Goal: Transaction & Acquisition: Purchase product/service

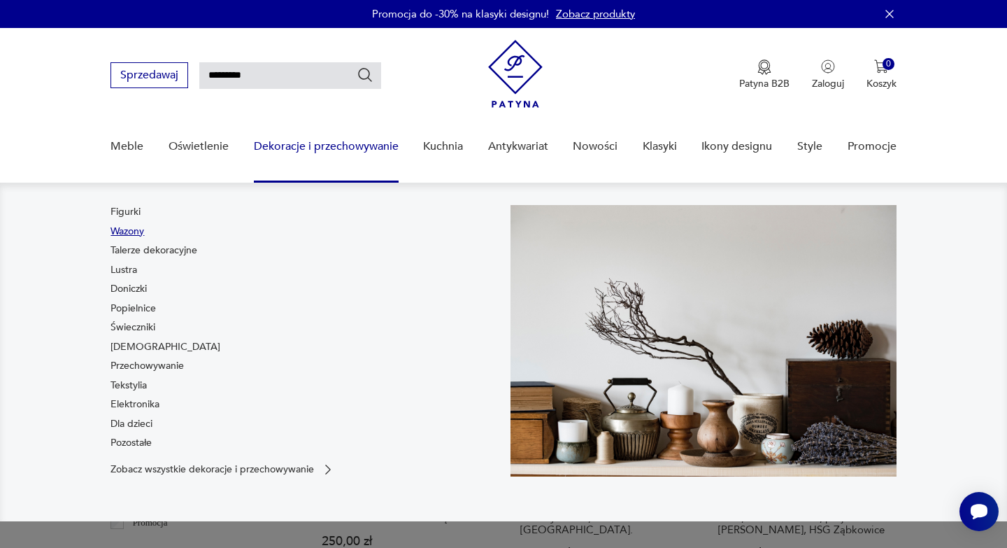
click at [138, 231] on link "Wazony" at bounding box center [128, 232] width 34 height 14
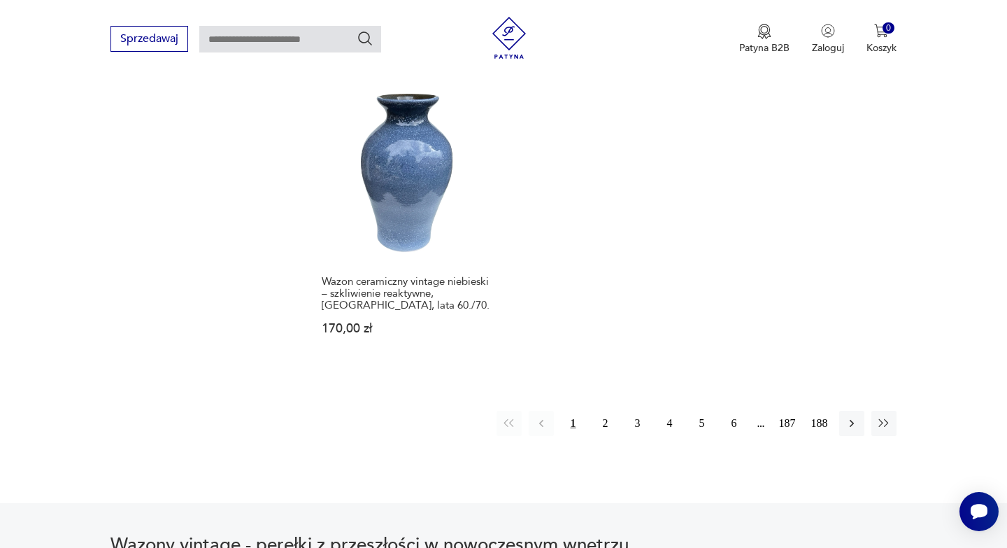
scroll to position [2119, 0]
click at [603, 412] on button "2" at bounding box center [605, 424] width 25 height 25
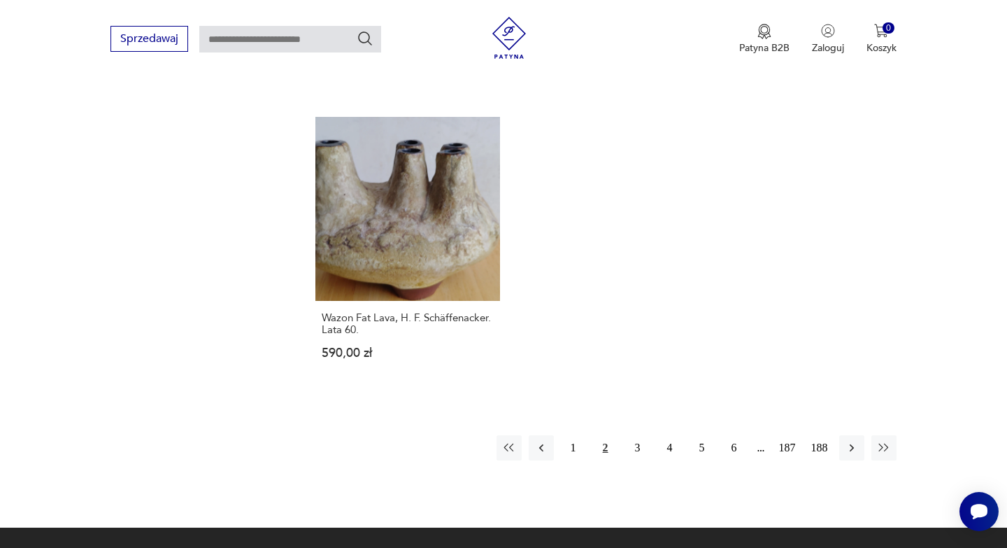
scroll to position [2031, 0]
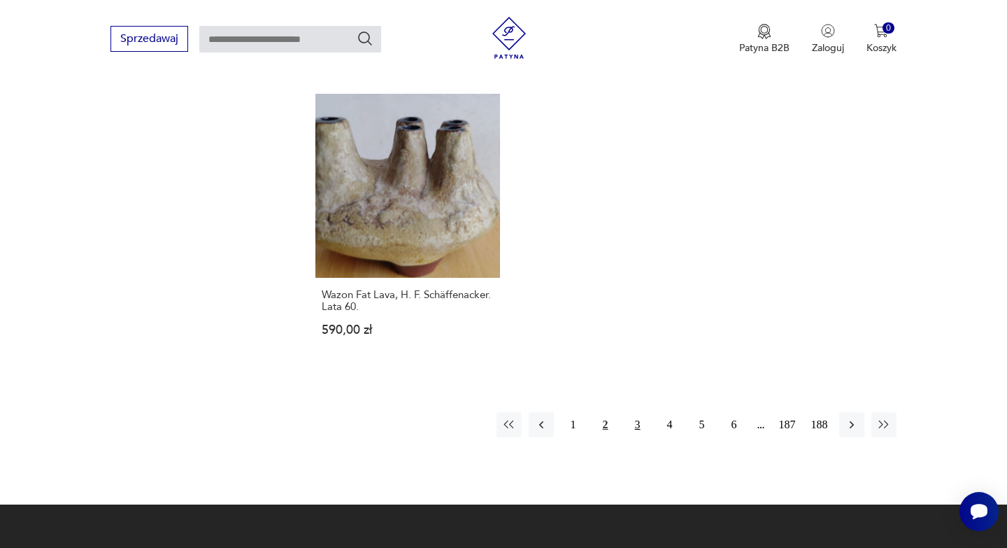
click at [634, 412] on button "3" at bounding box center [637, 424] width 25 height 25
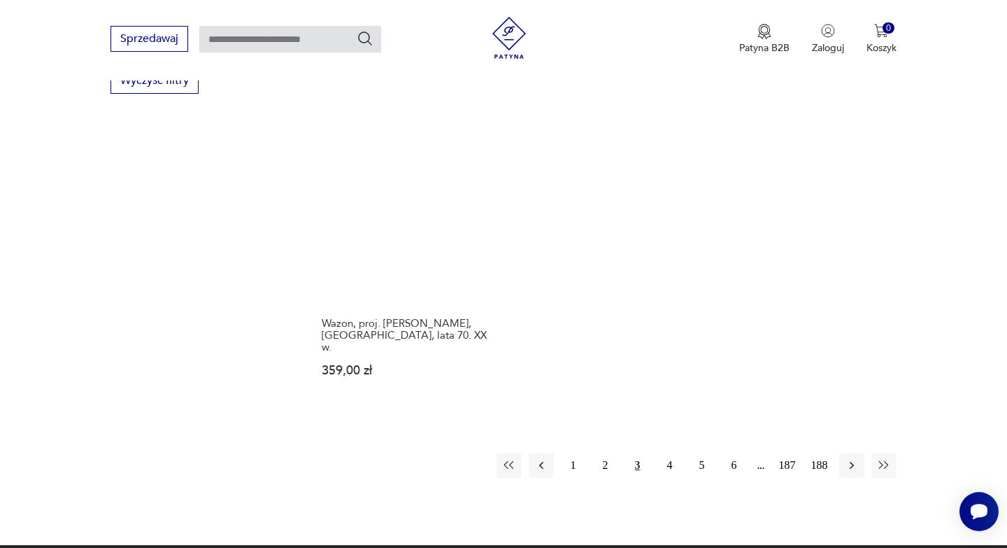
scroll to position [1996, 0]
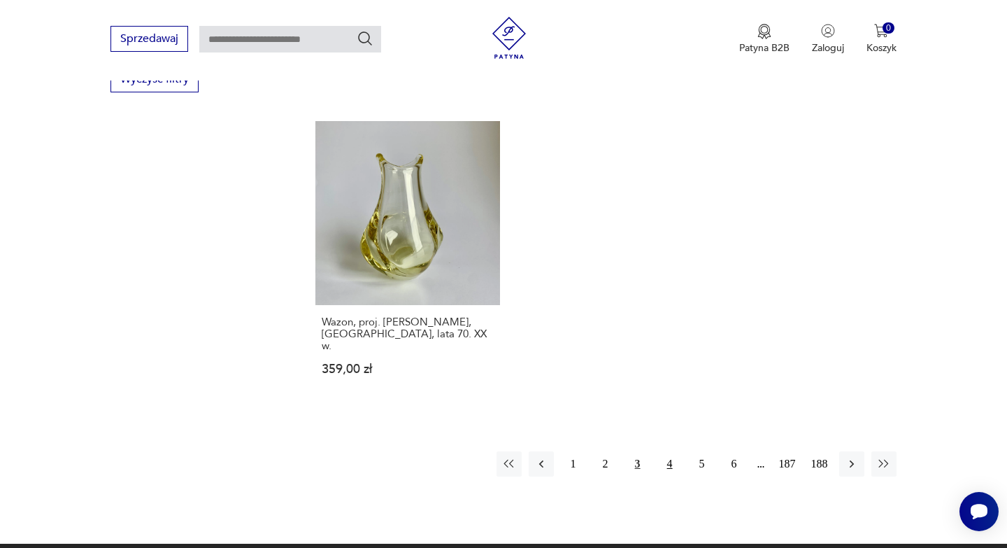
click at [670, 465] on button "4" at bounding box center [670, 463] width 25 height 25
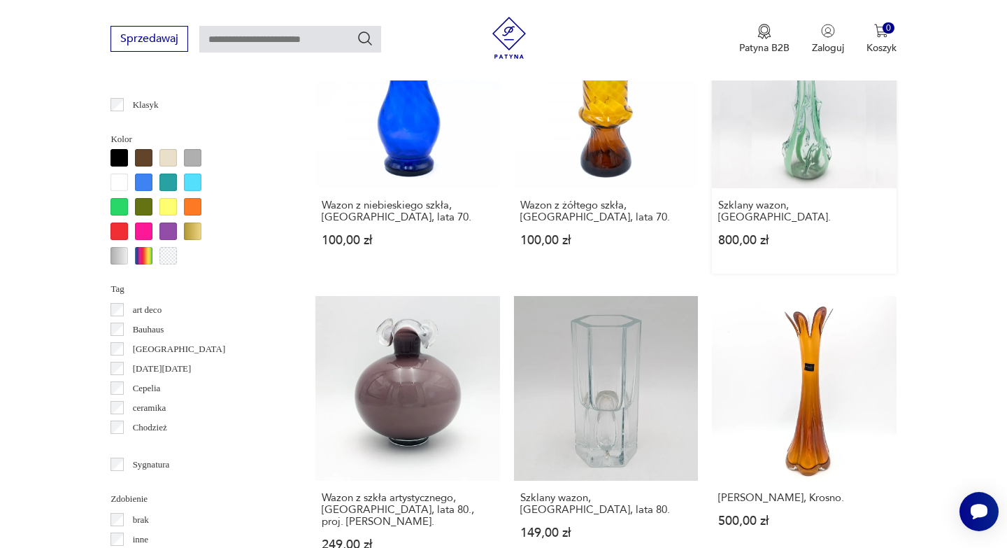
scroll to position [1263, 0]
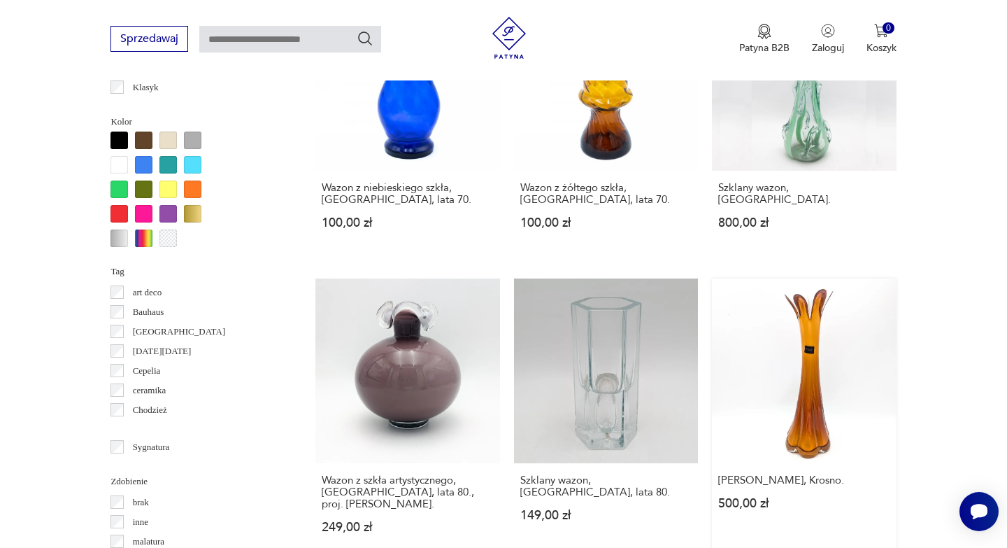
click at [818, 404] on link "[PERSON_NAME], Krosno. 500,00 zł" at bounding box center [804, 418] width 184 height 281
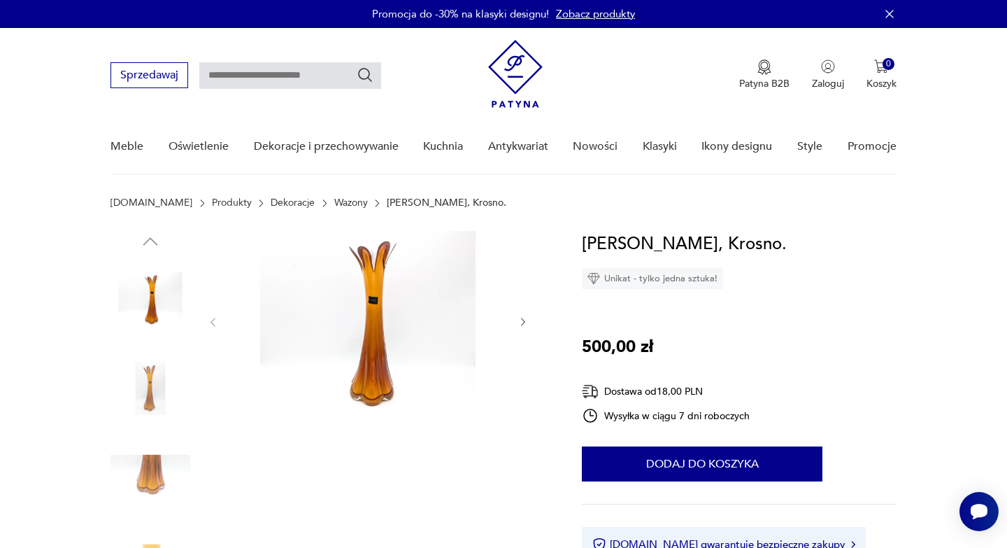
click at [364, 368] on img at bounding box center [368, 321] width 270 height 180
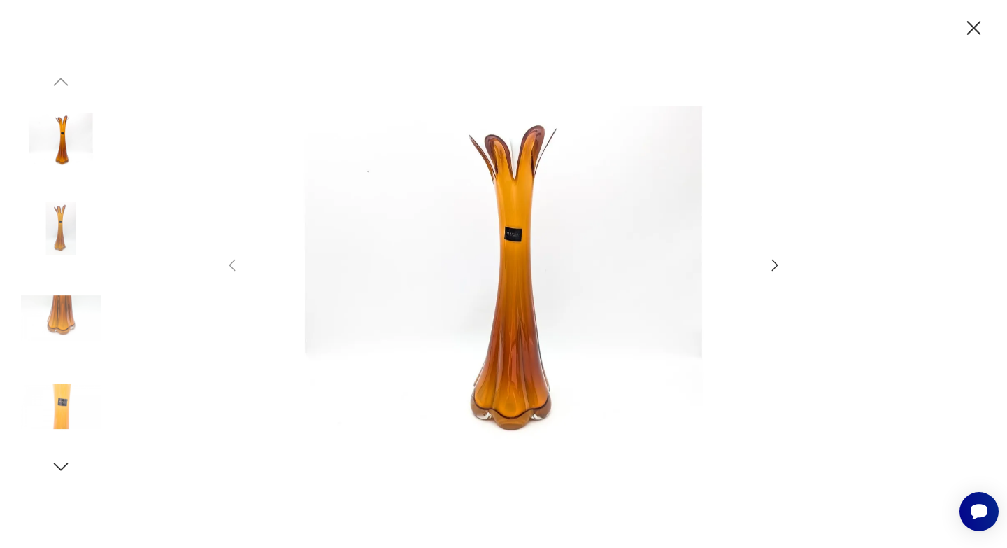
click at [774, 269] on icon "button" at bounding box center [775, 265] width 17 height 17
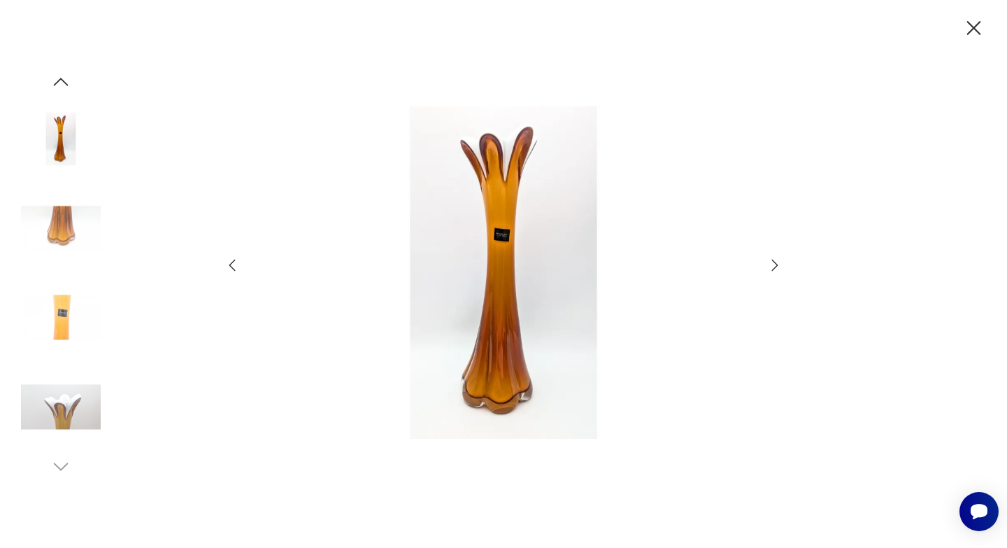
click at [774, 269] on icon "button" at bounding box center [775, 265] width 17 height 17
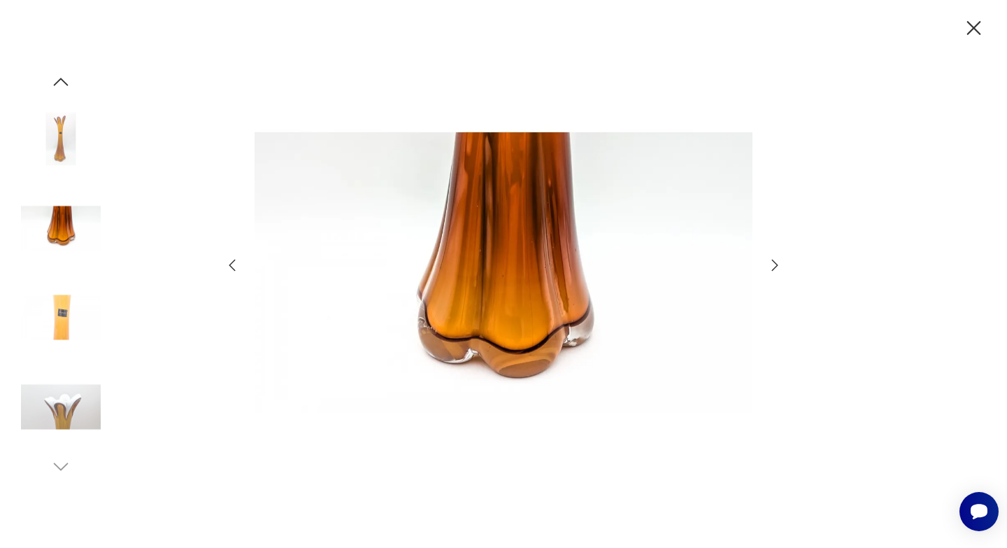
click at [774, 269] on icon "button" at bounding box center [775, 265] width 17 height 17
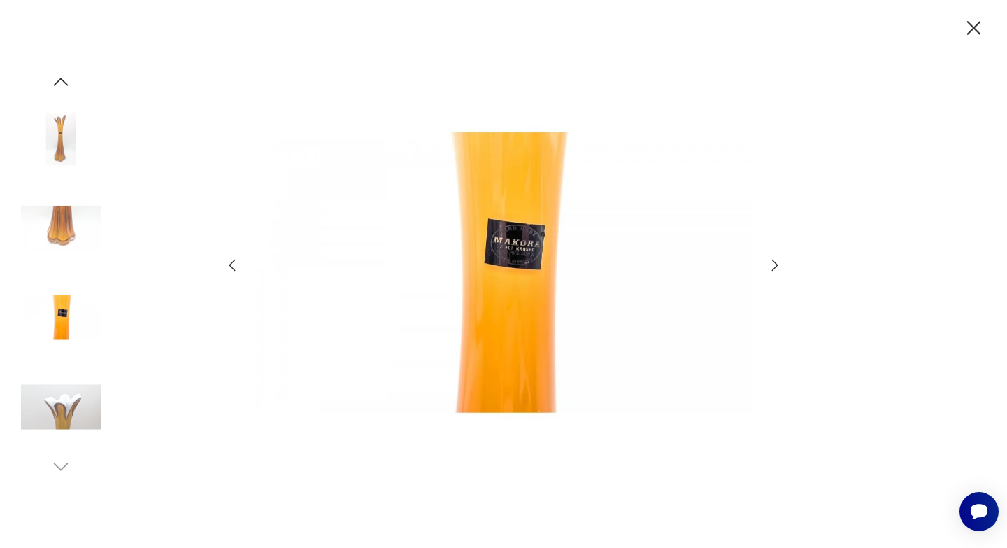
click at [236, 265] on icon "button" at bounding box center [232, 265] width 17 height 17
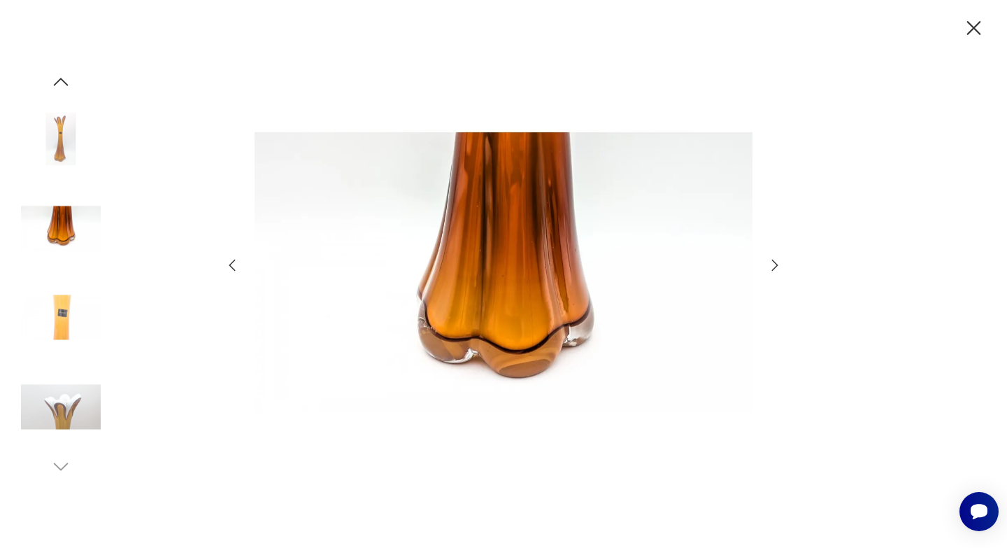
click at [773, 269] on icon "button" at bounding box center [775, 265] width 17 height 17
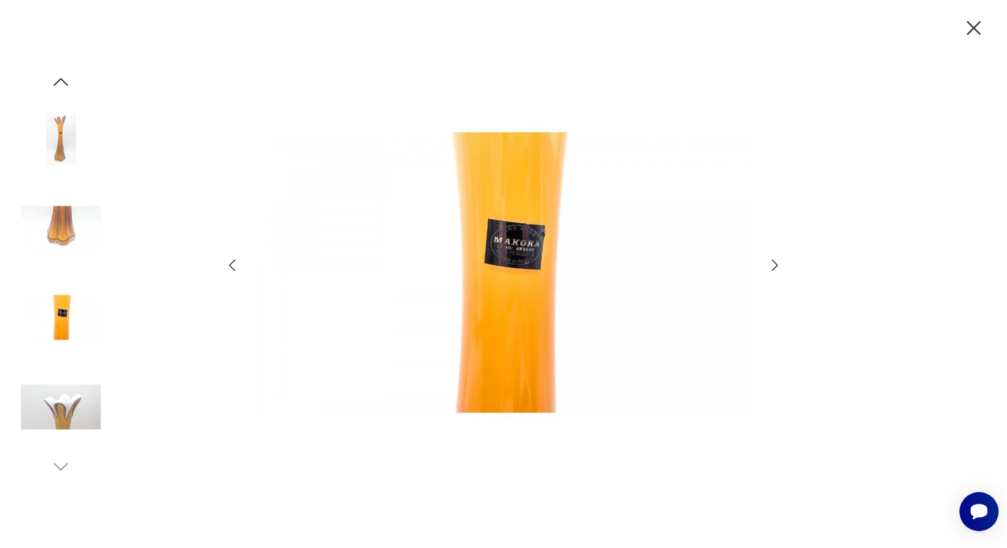
click at [773, 269] on icon "button" at bounding box center [775, 265] width 17 height 17
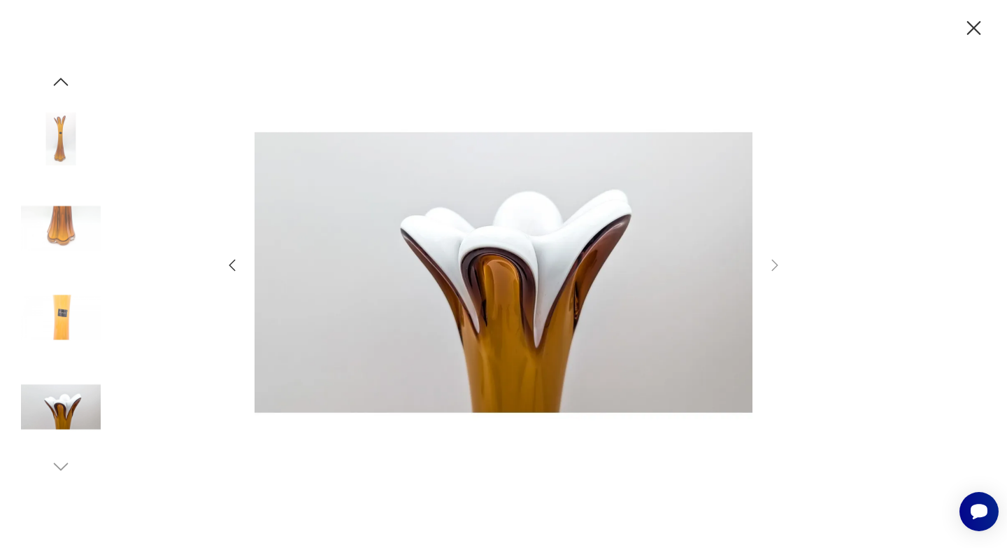
click at [973, 26] on icon "button" at bounding box center [974, 28] width 24 height 24
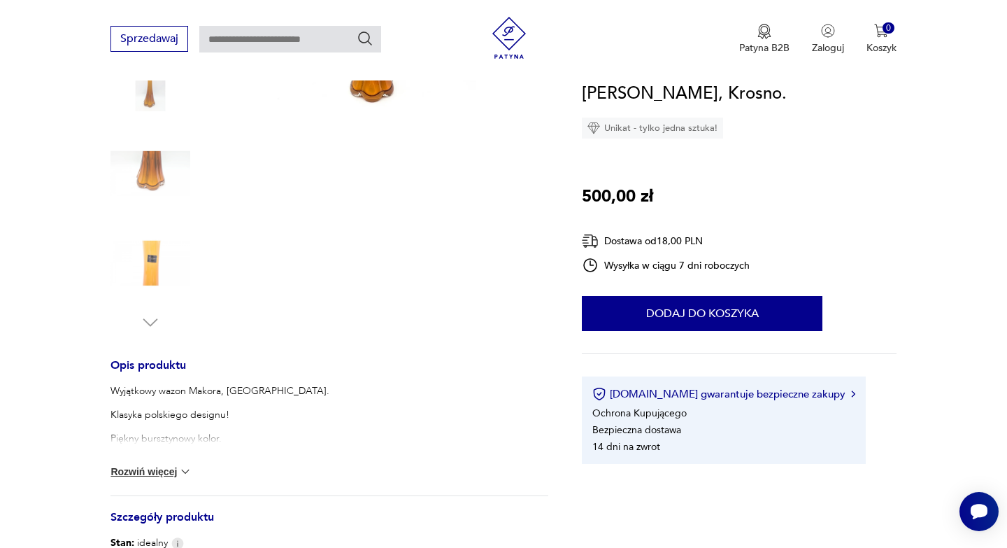
scroll to position [305, 0]
click at [185, 469] on img at bounding box center [185, 470] width 14 height 14
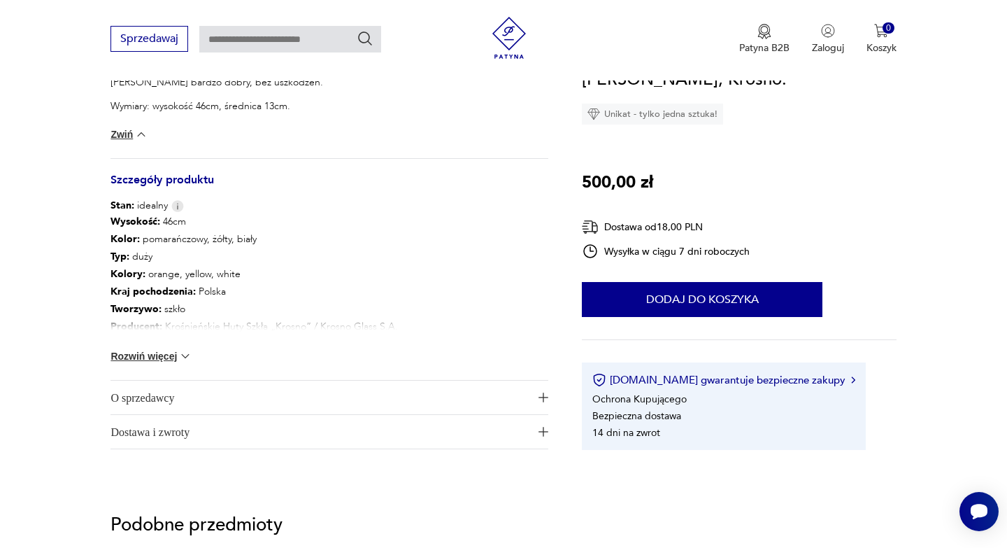
scroll to position [684, 0]
click at [183, 357] on img at bounding box center [185, 355] width 14 height 14
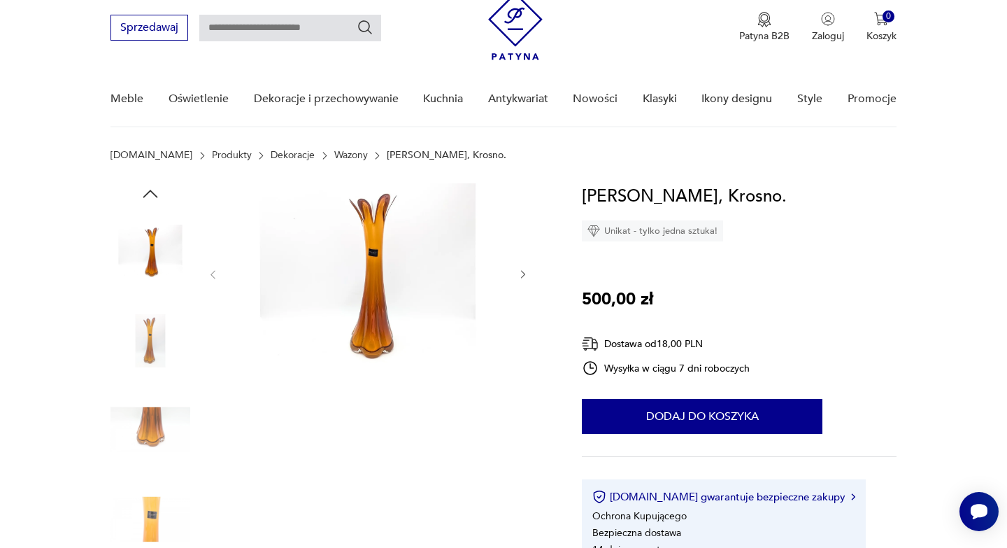
scroll to position [0, 0]
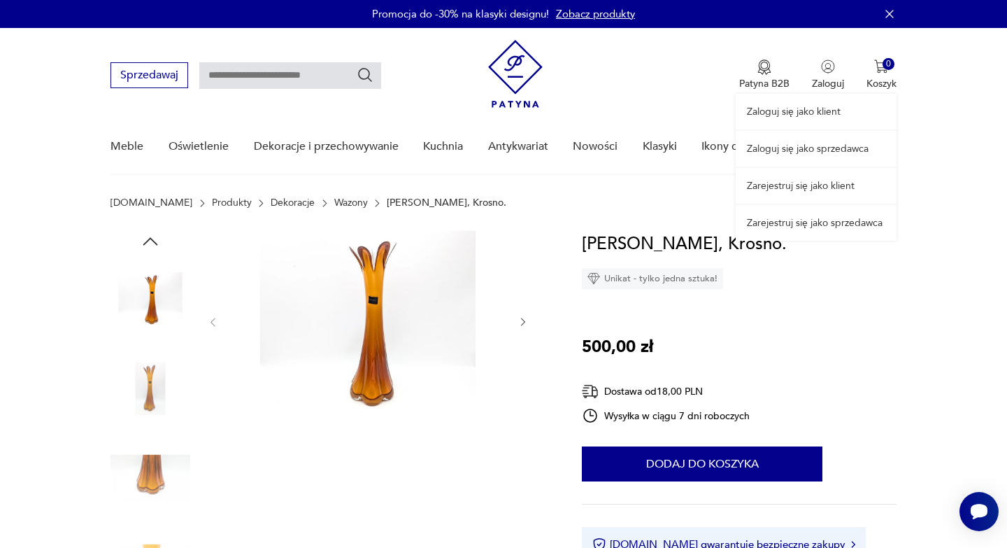
click at [821, 189] on link "Zarejestruj się jako klient" at bounding box center [816, 186] width 161 height 36
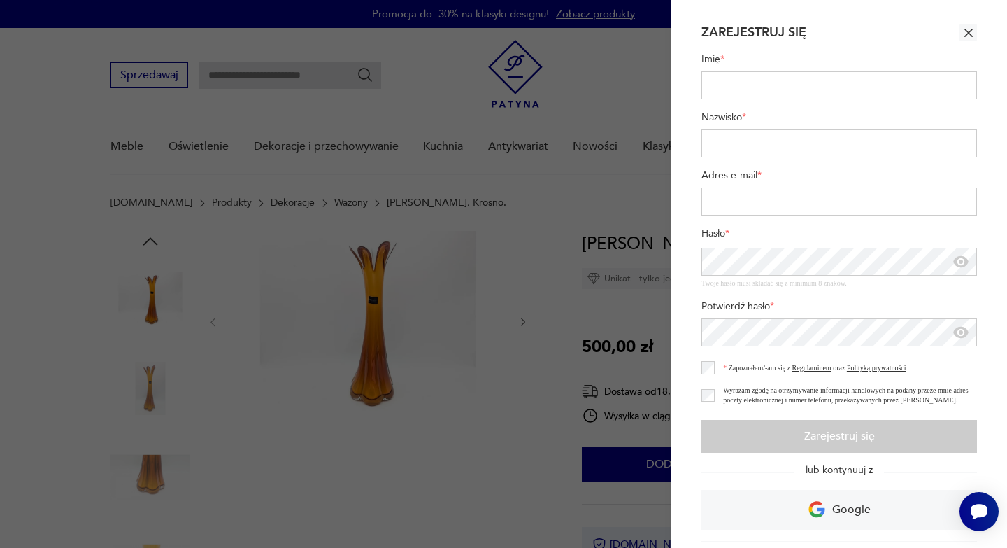
click at [772, 90] on input "Imię *" at bounding box center [840, 85] width 276 height 28
type input "*****"
click at [772, 204] on input "Adres e-mail *" at bounding box center [840, 201] width 276 height 28
type input "**********"
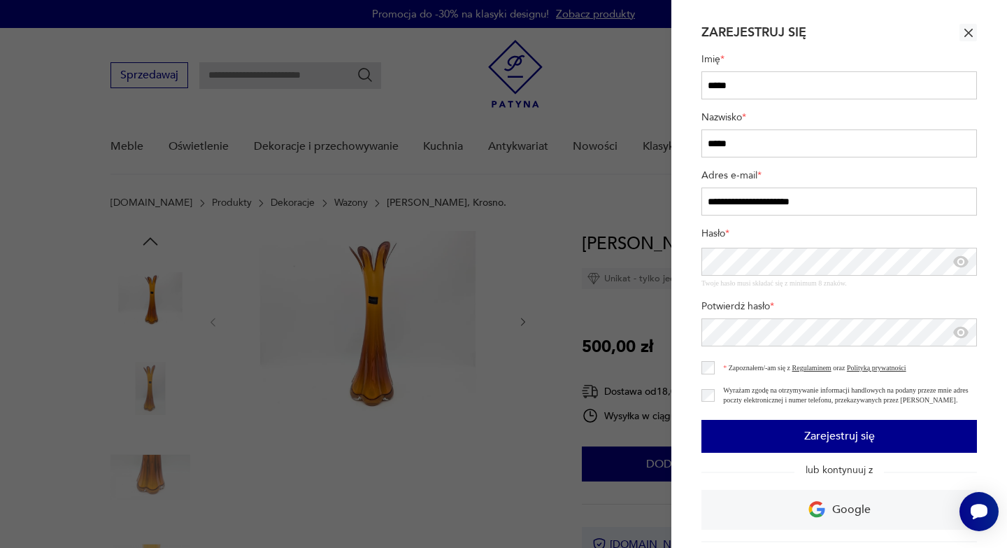
click at [739, 444] on button "Zarejestruj się" at bounding box center [840, 436] width 276 height 33
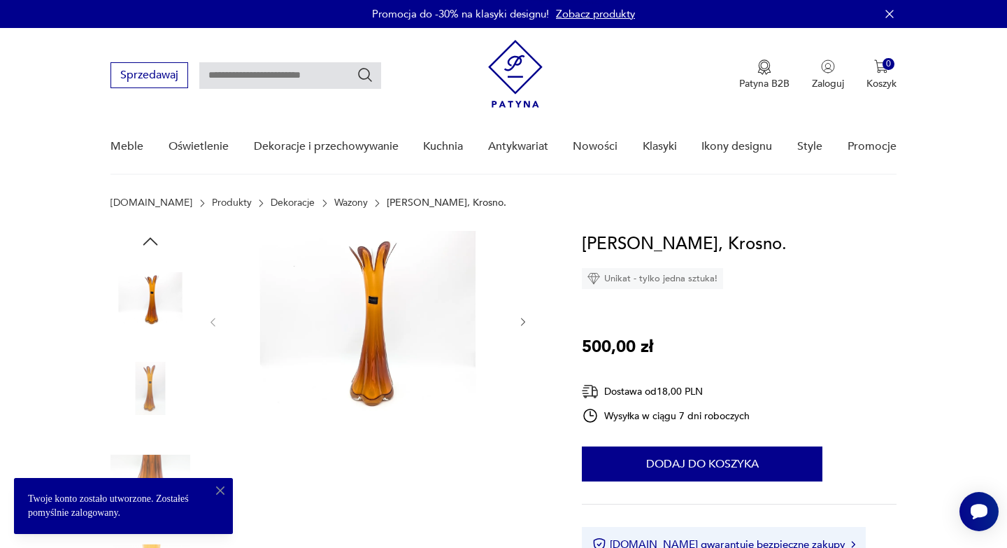
click at [817, 108] on link "Zaloguj się jako klient" at bounding box center [816, 112] width 161 height 36
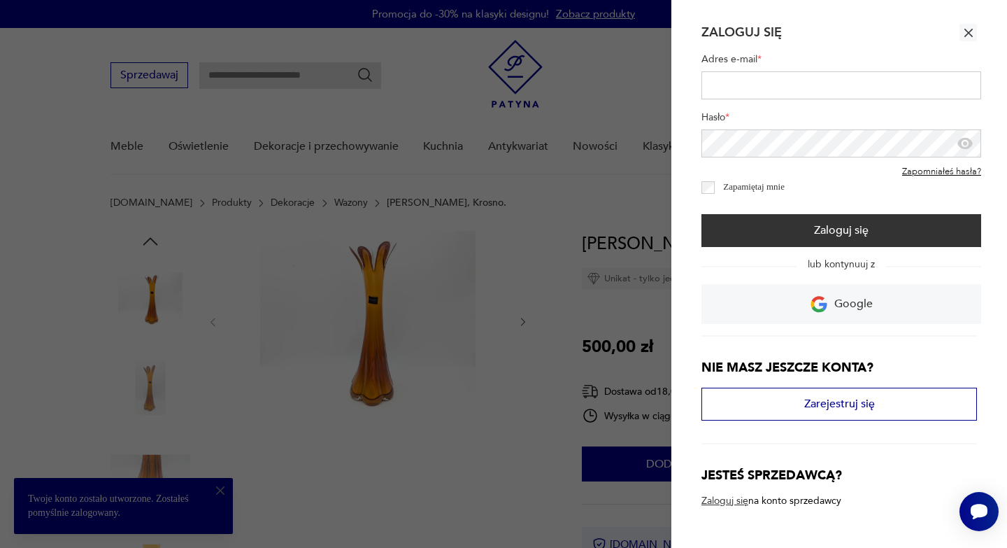
type input "**********"
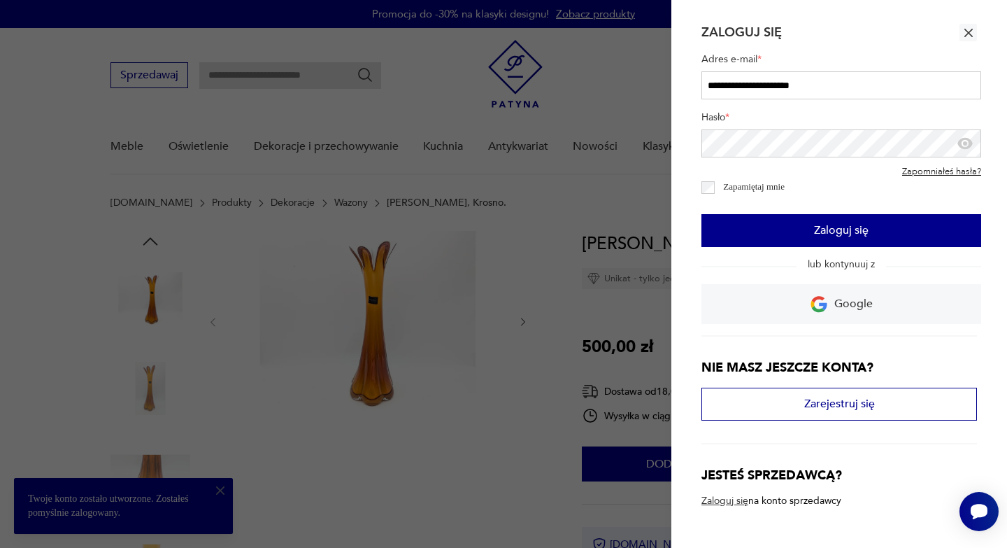
click at [774, 239] on button "Zaloguj się" at bounding box center [842, 230] width 280 height 33
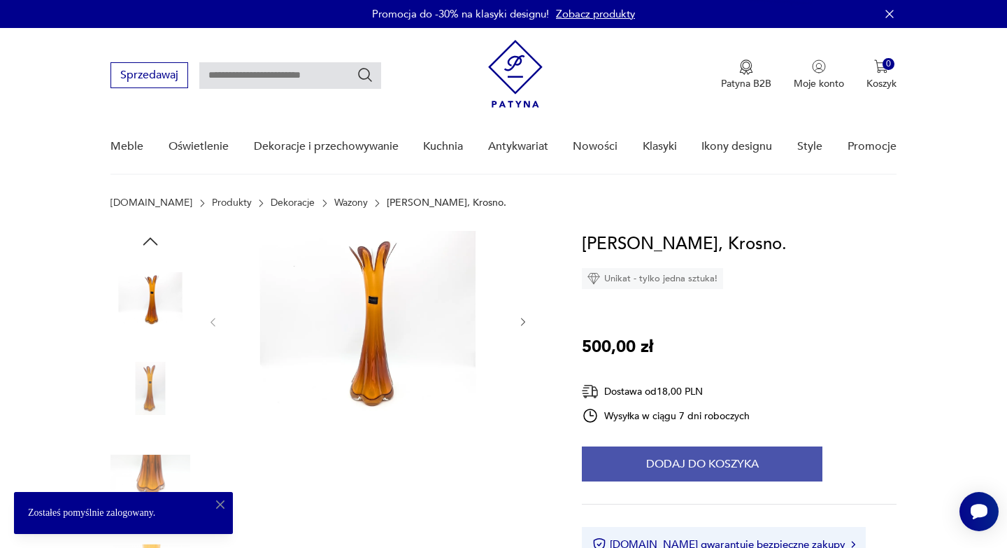
click at [750, 468] on button "Dodaj do koszyka" at bounding box center [702, 463] width 241 height 35
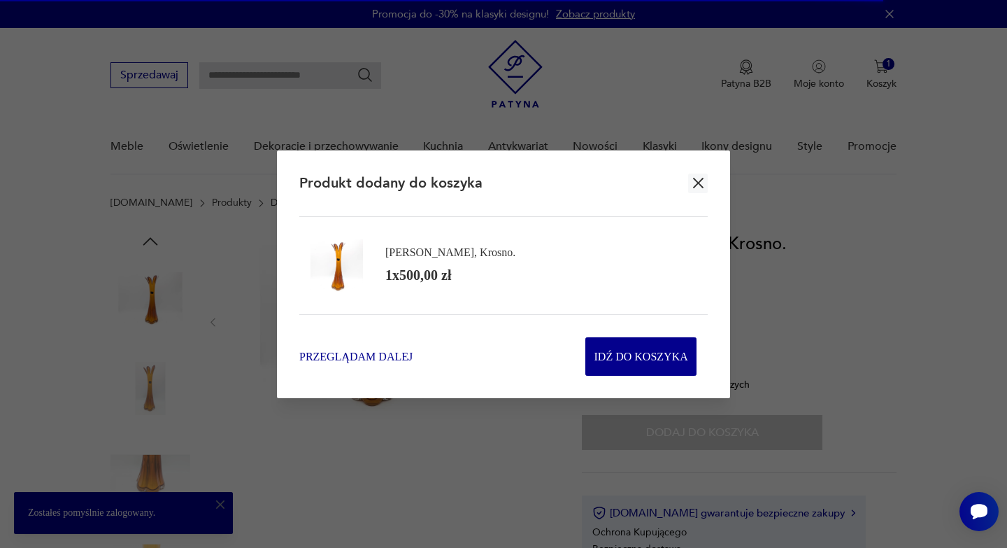
click at [407, 357] on span "Przeglądam dalej" at bounding box center [355, 356] width 113 height 16
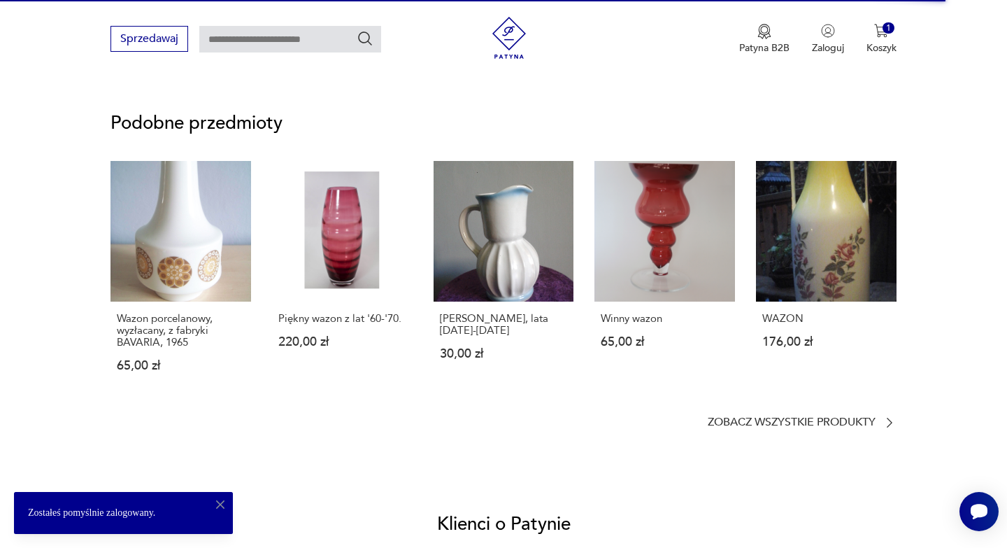
scroll to position [1154, 0]
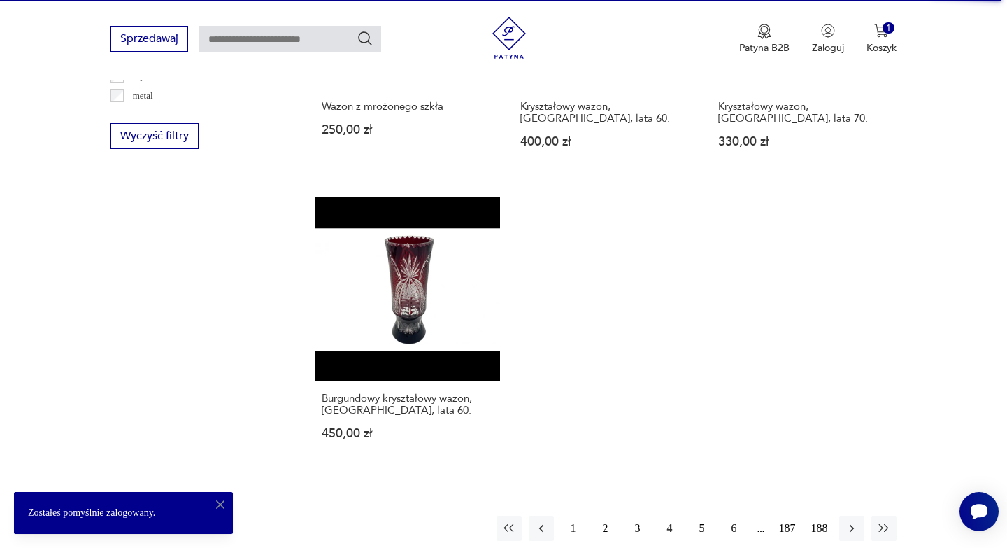
scroll to position [1944, 0]
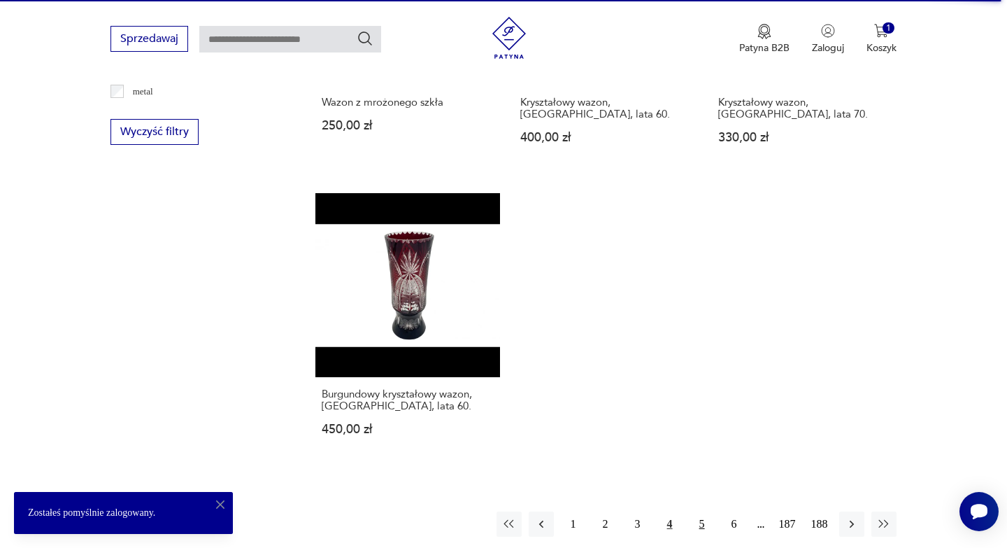
click at [702, 511] on button "5" at bounding box center [702, 523] width 25 height 25
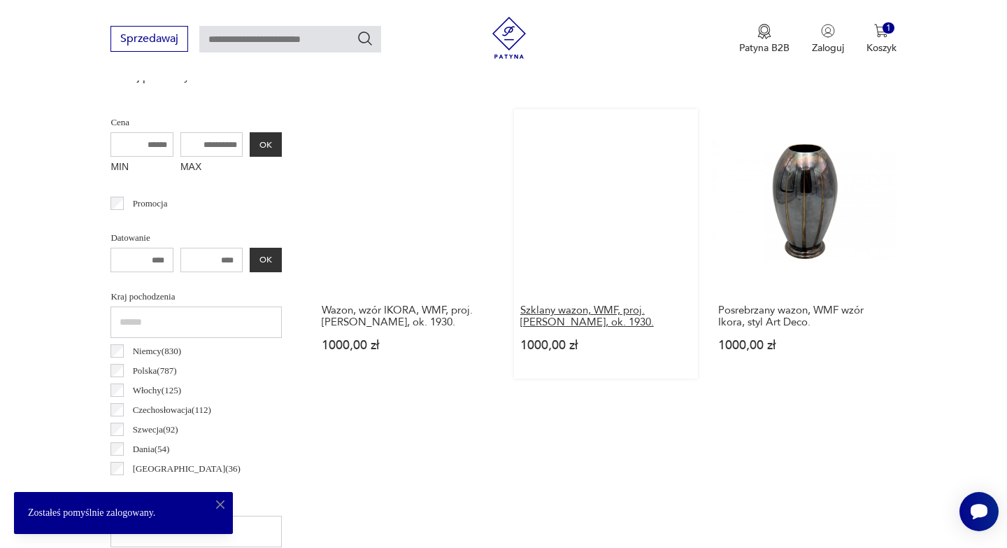
scroll to position [517, 0]
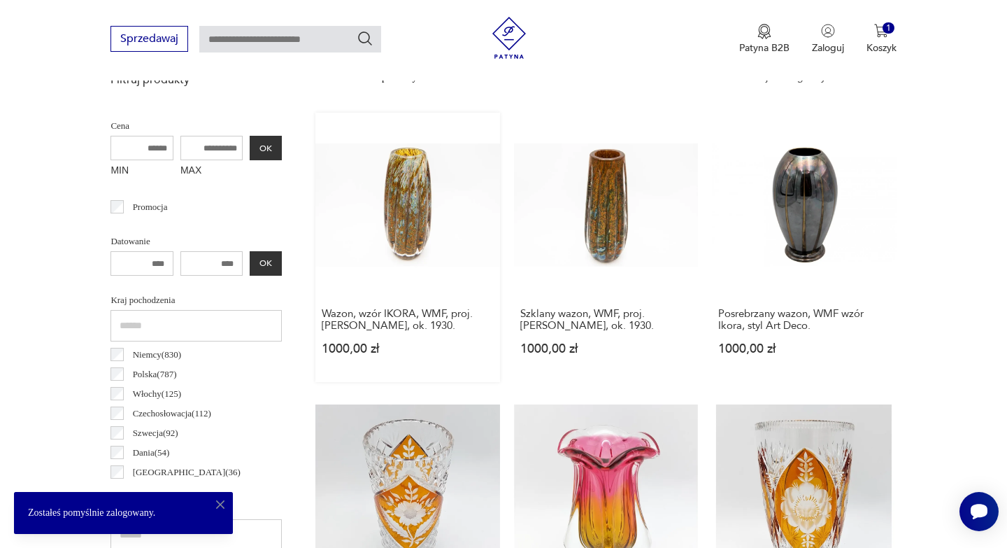
click at [407, 216] on link "Wazon, wzór IKORA, WMF, proj. [PERSON_NAME], ok. 1930. 1000,00 zł" at bounding box center [407, 247] width 184 height 269
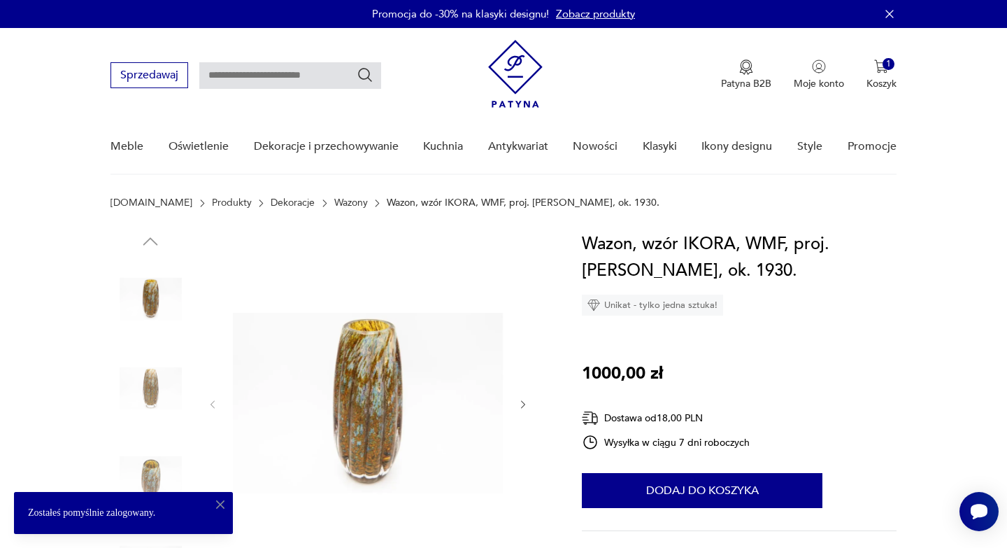
click at [404, 421] on img at bounding box center [368, 403] width 270 height 344
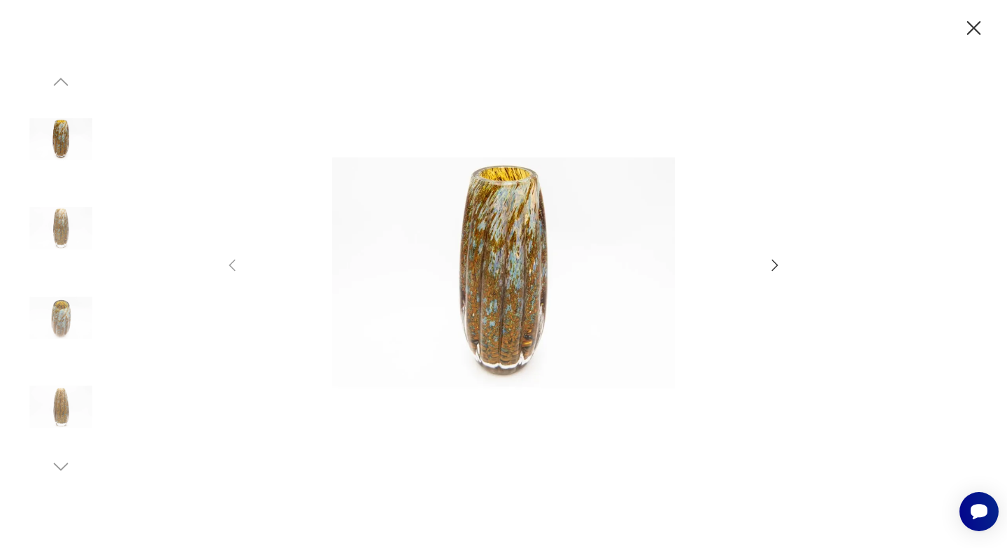
click at [502, 279] on img at bounding box center [504, 272] width 498 height 438
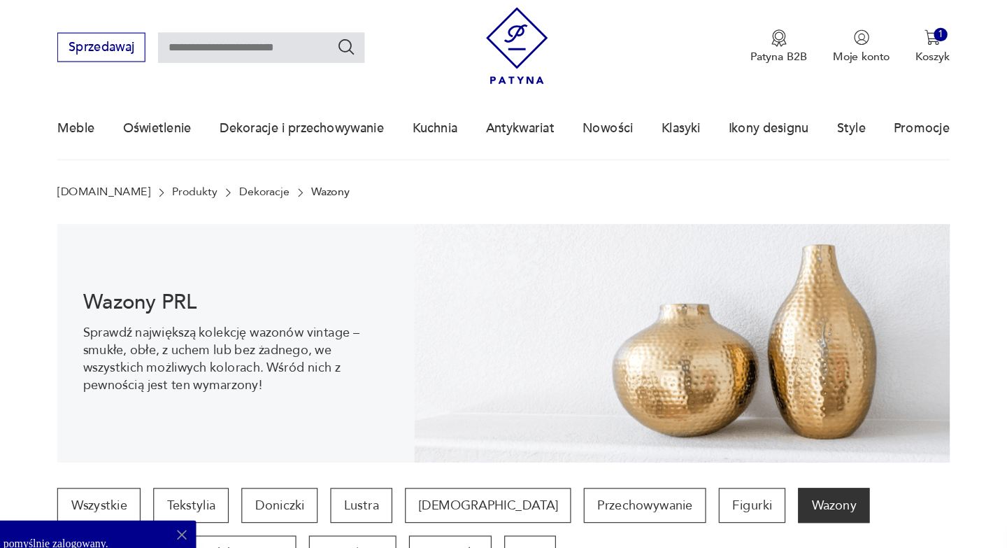
scroll to position [517, 0]
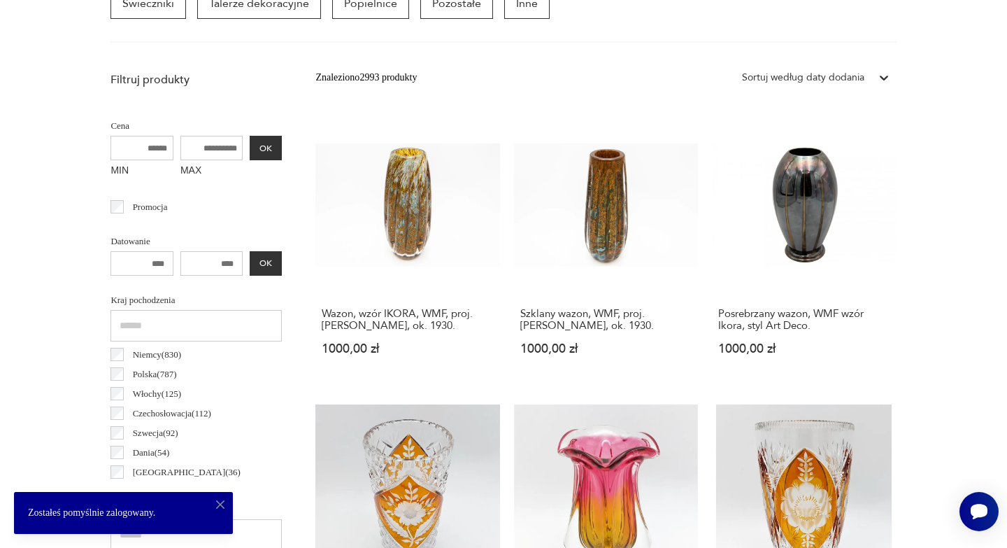
click at [220, 504] on icon "button" at bounding box center [220, 504] width 8 height 8
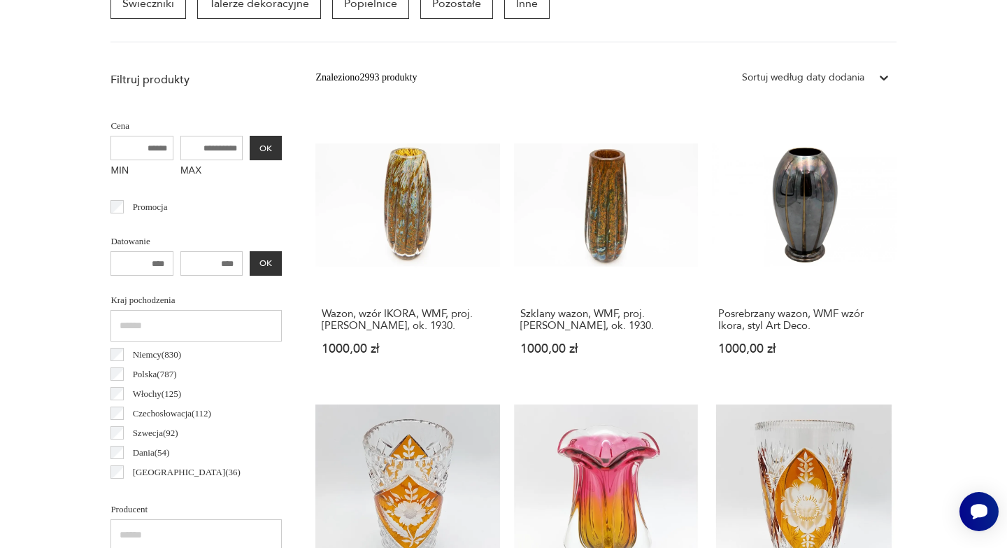
click at [631, 484] on link "Szklany różowo-żółty wazon, Huta Chribska, połowa XX wieku. 450,00 zł" at bounding box center [606, 538] width 184 height 269
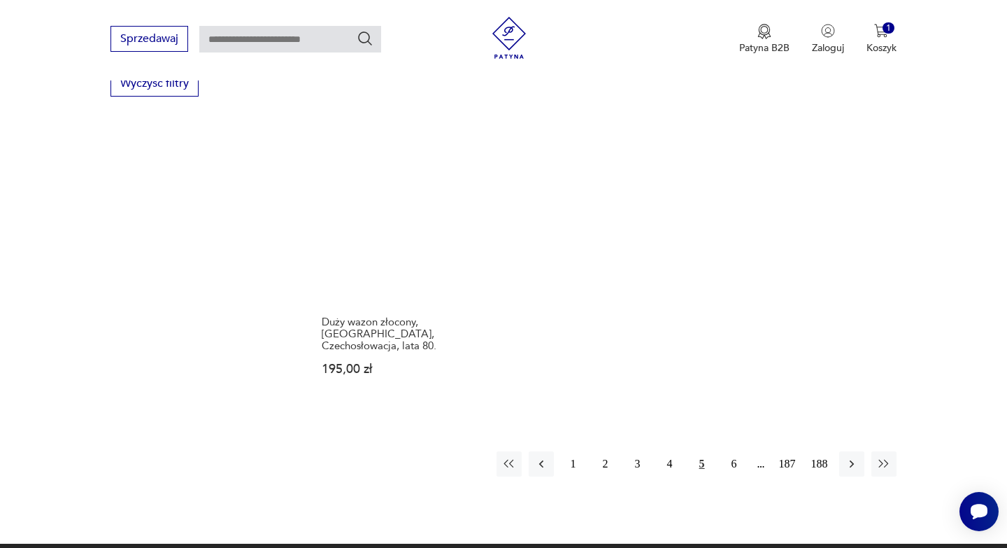
scroll to position [1996, 0]
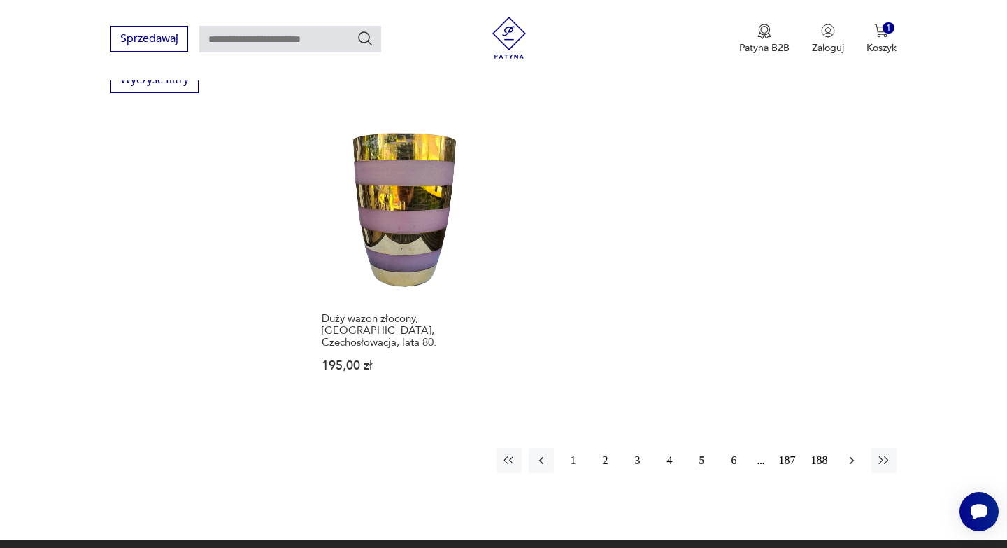
click at [846, 453] on icon "button" at bounding box center [852, 460] width 14 height 14
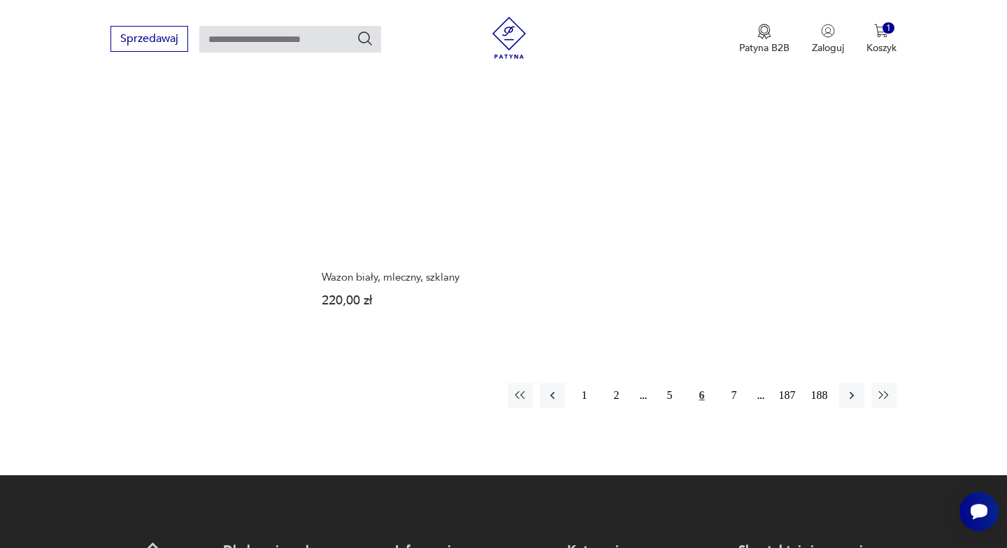
scroll to position [2097, 0]
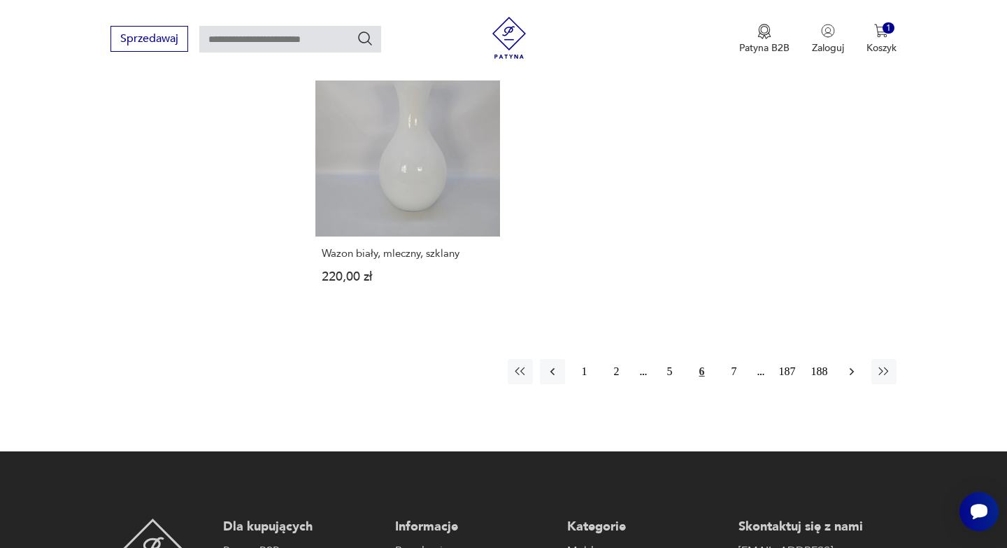
click at [854, 364] on icon "button" at bounding box center [852, 371] width 14 height 14
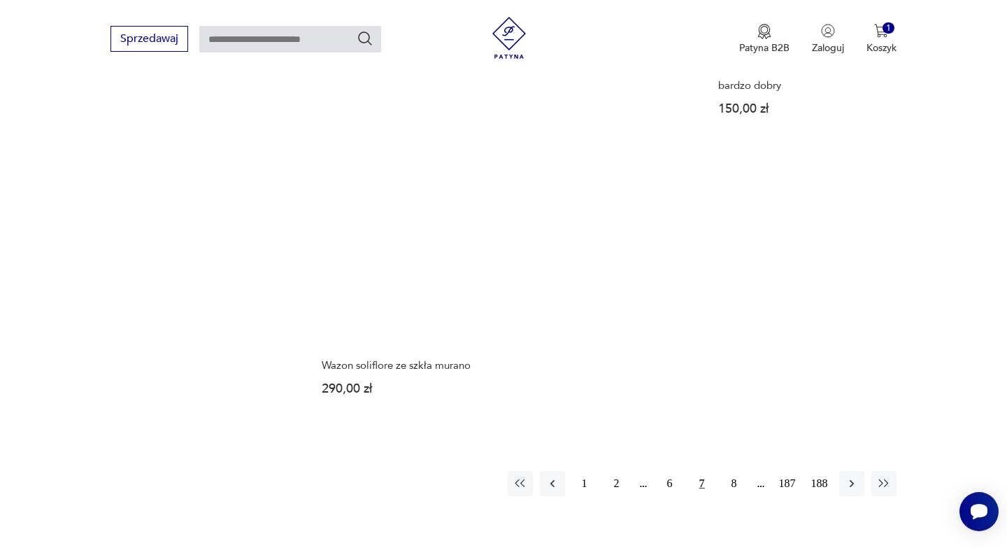
scroll to position [2029, 0]
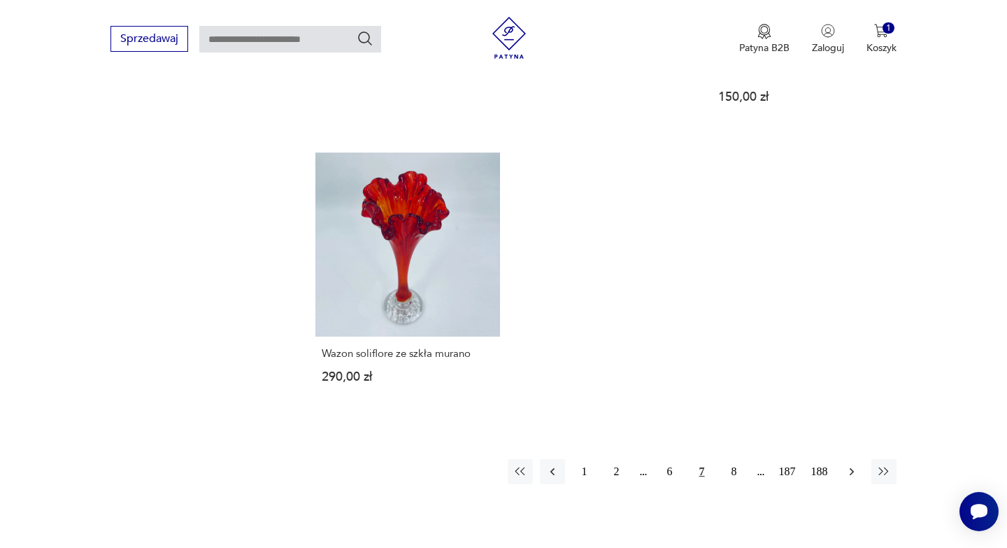
click at [849, 464] on icon "button" at bounding box center [852, 471] width 14 height 14
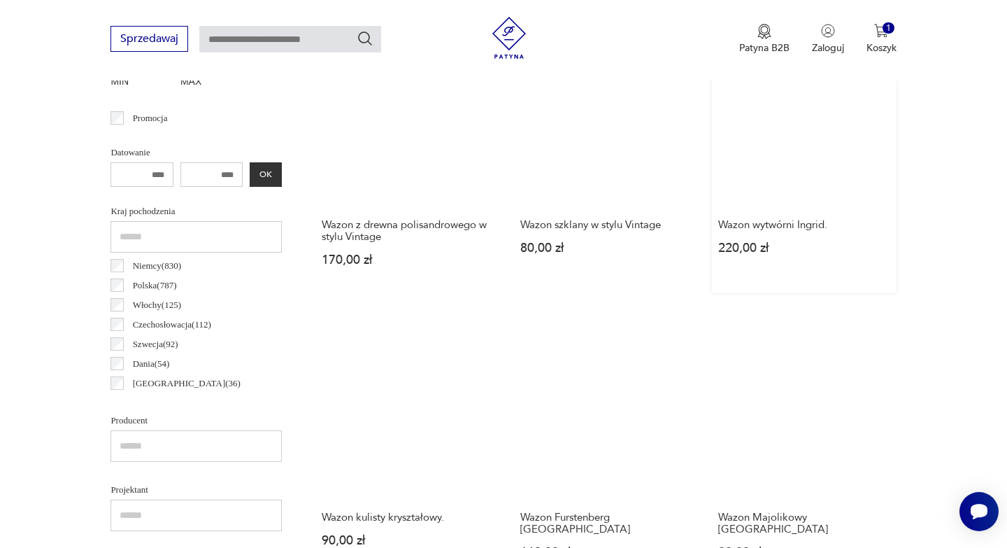
scroll to position [546, 0]
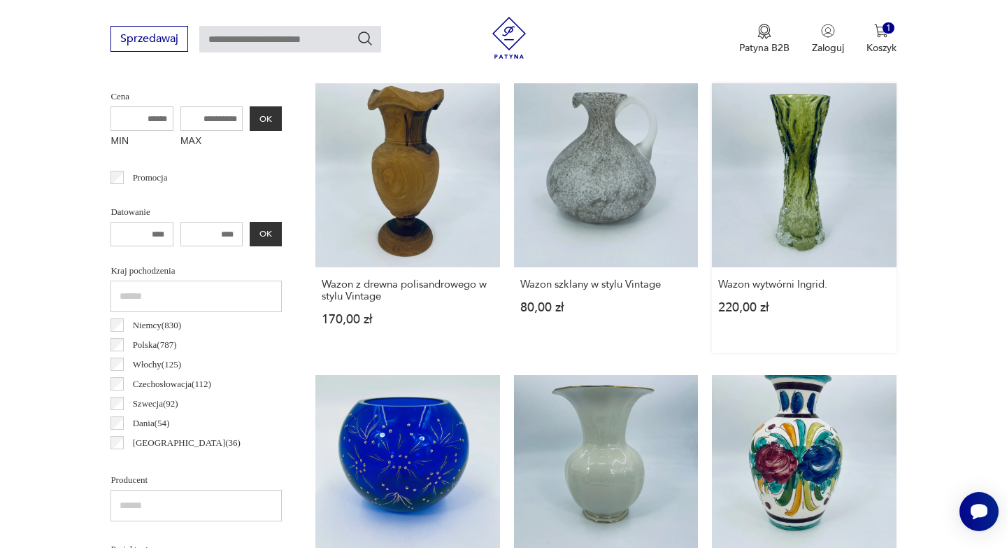
click at [803, 228] on link "Wazon wytwórni Ingrid. 220,00 zł" at bounding box center [804, 217] width 184 height 269
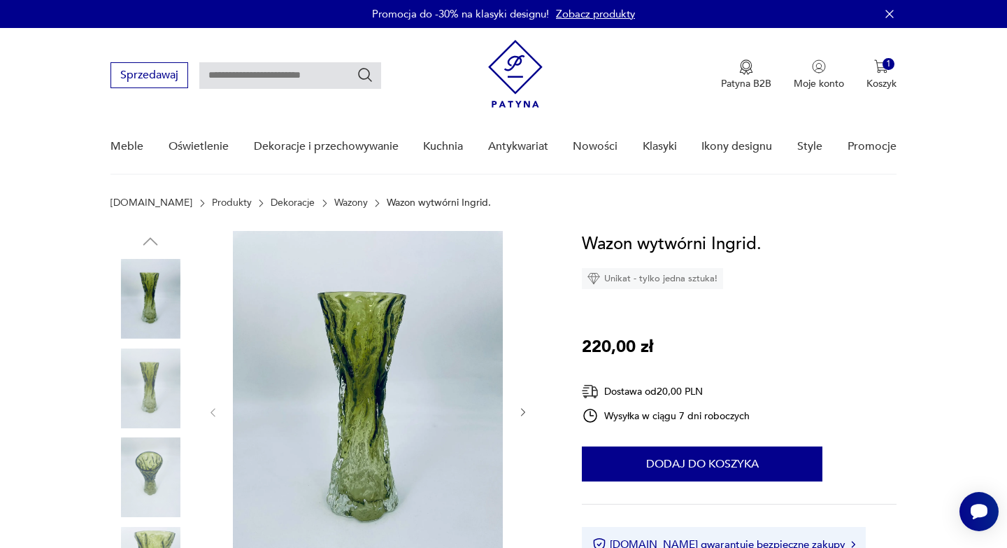
click at [374, 441] on img at bounding box center [368, 411] width 270 height 360
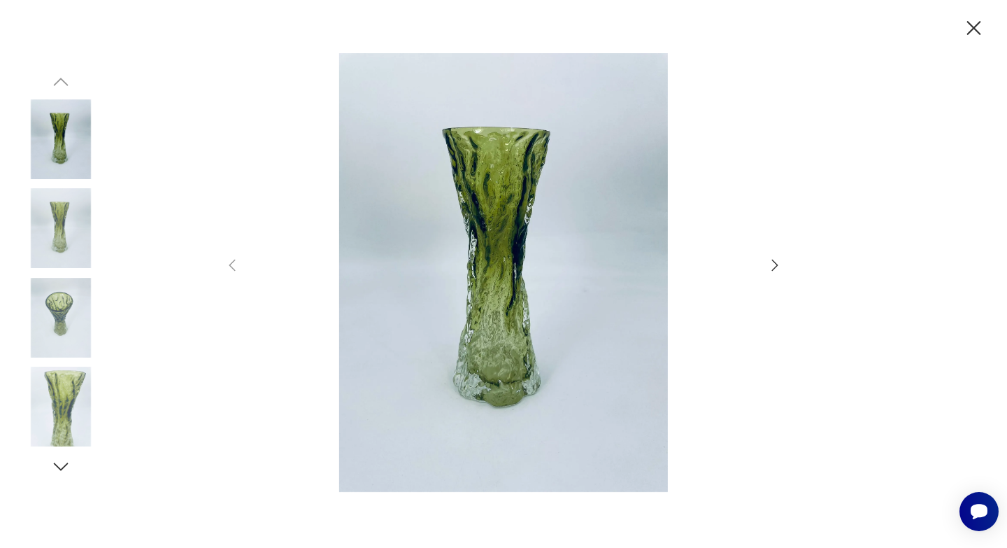
click at [53, 320] on img at bounding box center [61, 318] width 80 height 80
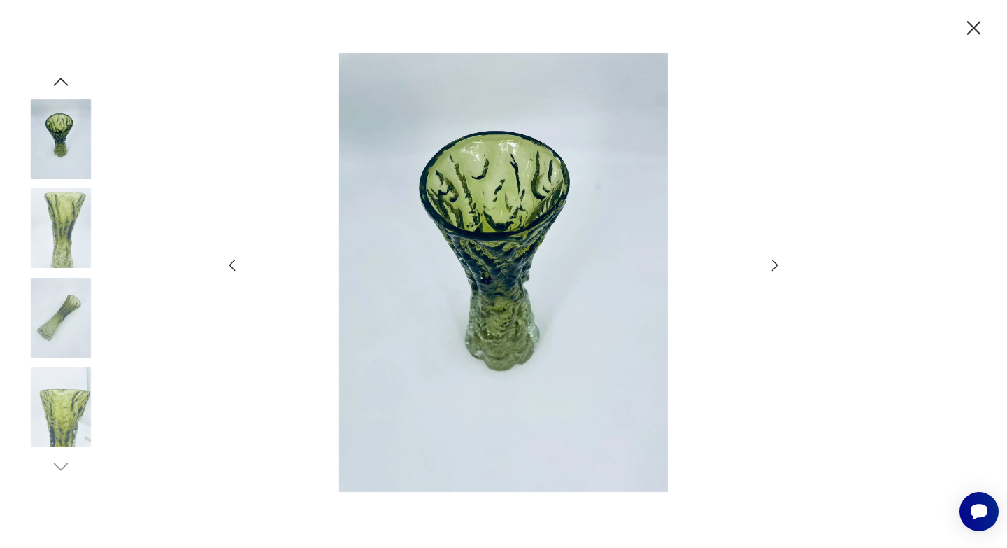
click at [51, 234] on img at bounding box center [61, 228] width 80 height 80
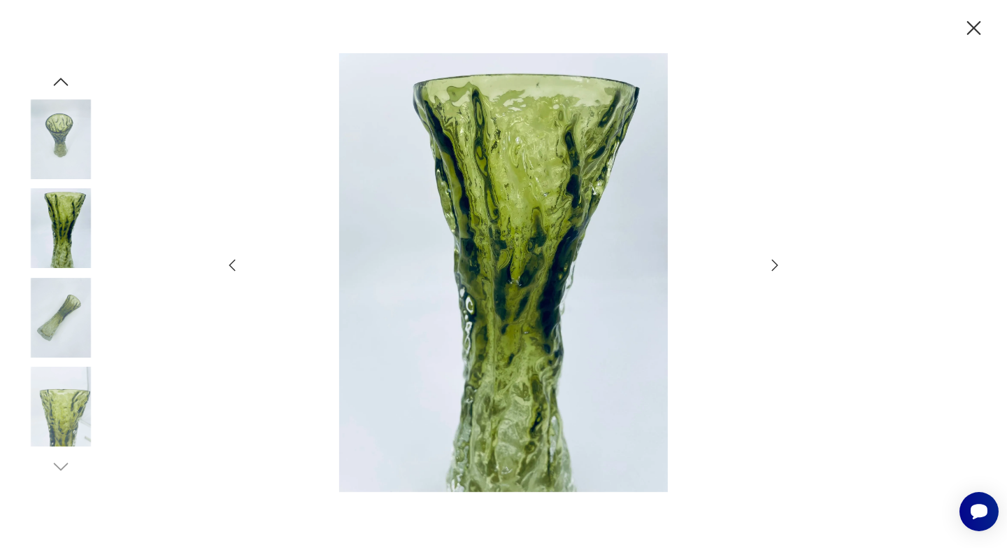
click at [977, 34] on icon "button" at bounding box center [974, 28] width 24 height 24
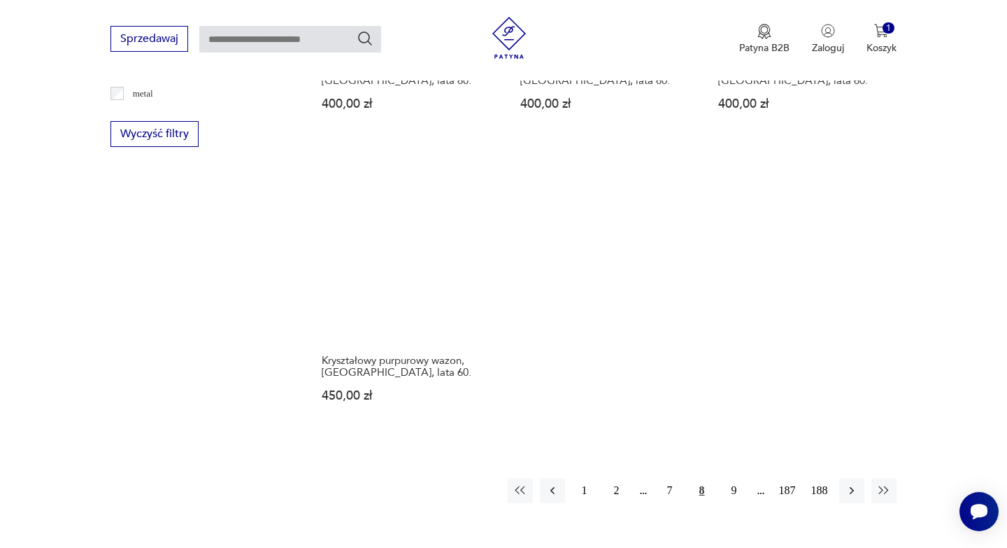
scroll to position [1943, 0]
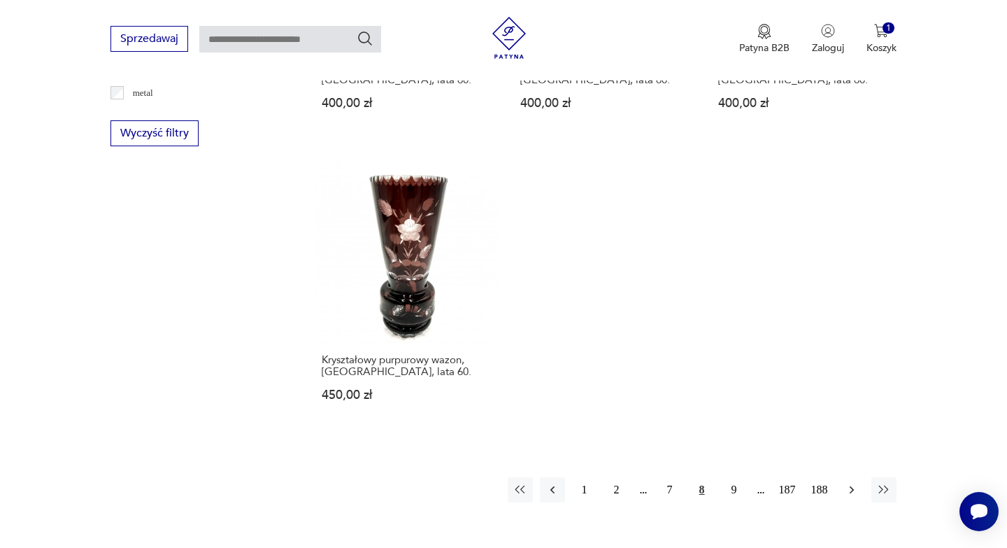
click at [850, 483] on icon "button" at bounding box center [852, 490] width 14 height 14
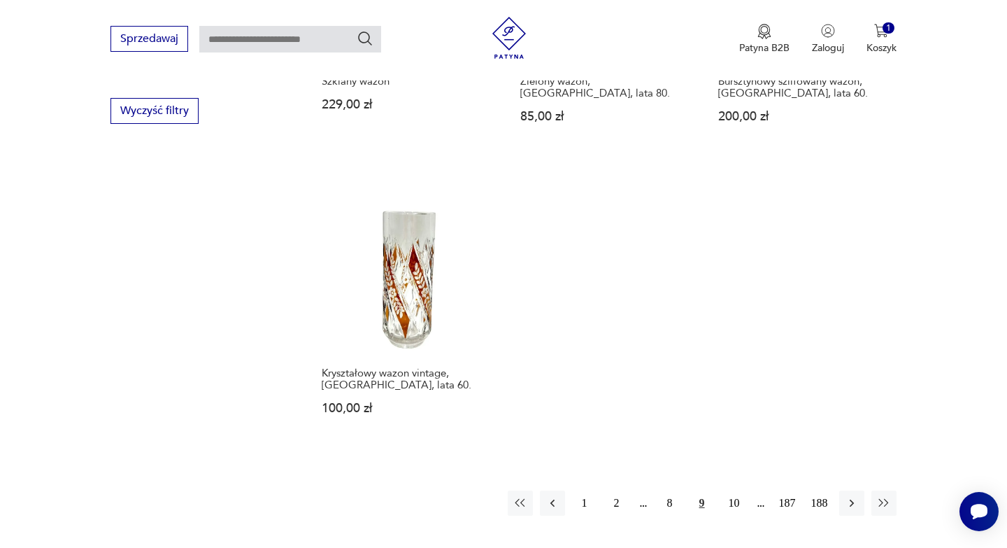
scroll to position [1968, 0]
click at [850, 493] on icon "button" at bounding box center [852, 500] width 14 height 14
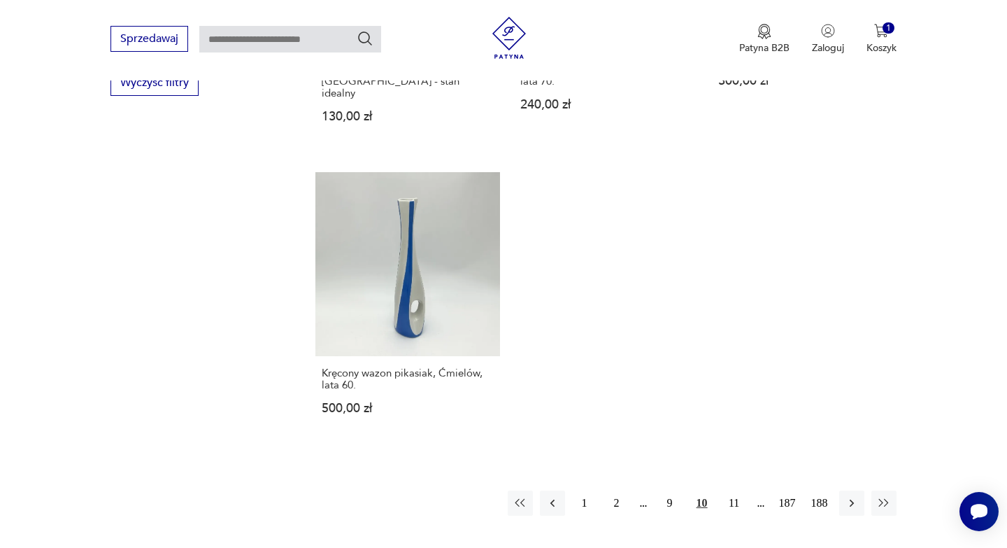
scroll to position [1994, 0]
click at [735, 490] on button "11" at bounding box center [734, 502] width 25 height 25
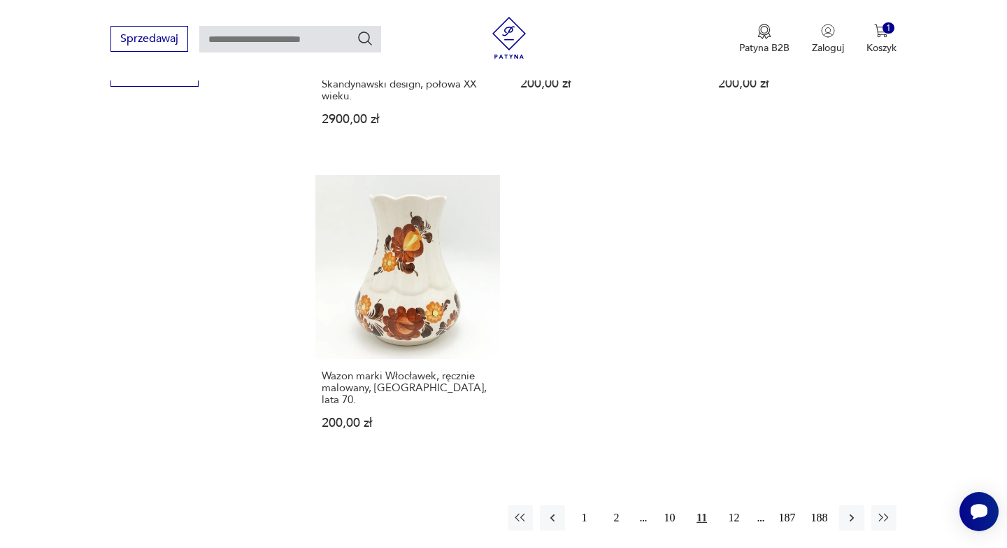
scroll to position [2017, 0]
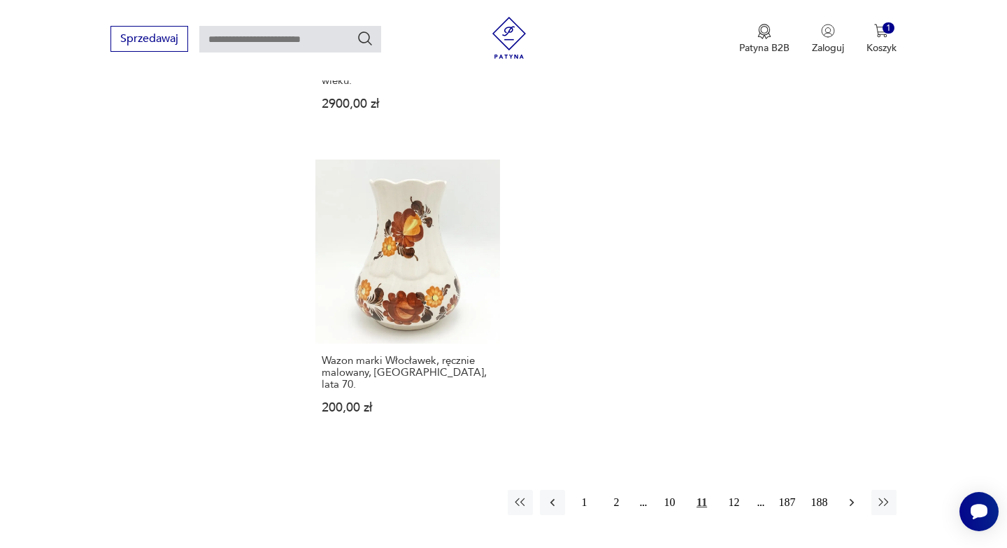
click at [846, 495] on icon "button" at bounding box center [852, 502] width 14 height 14
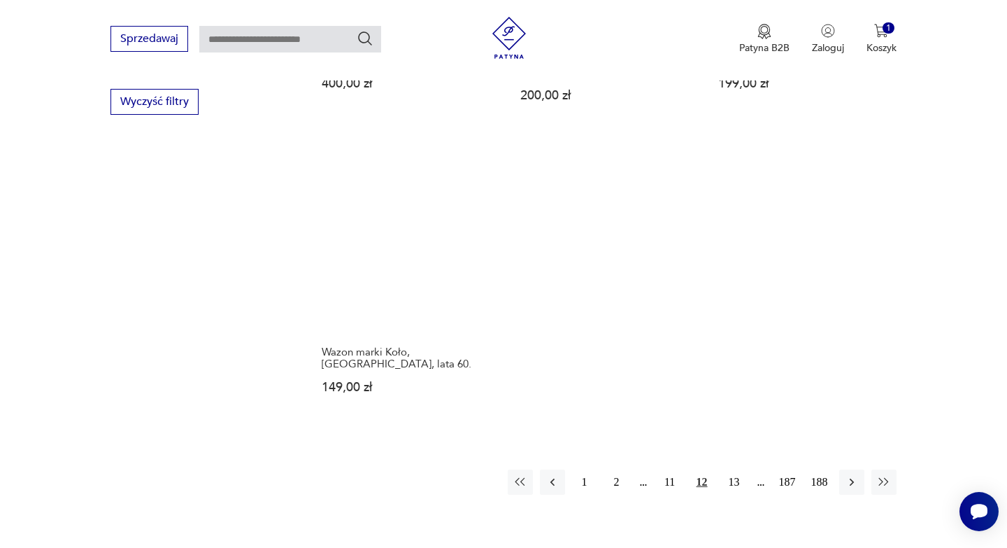
scroll to position [1981, 0]
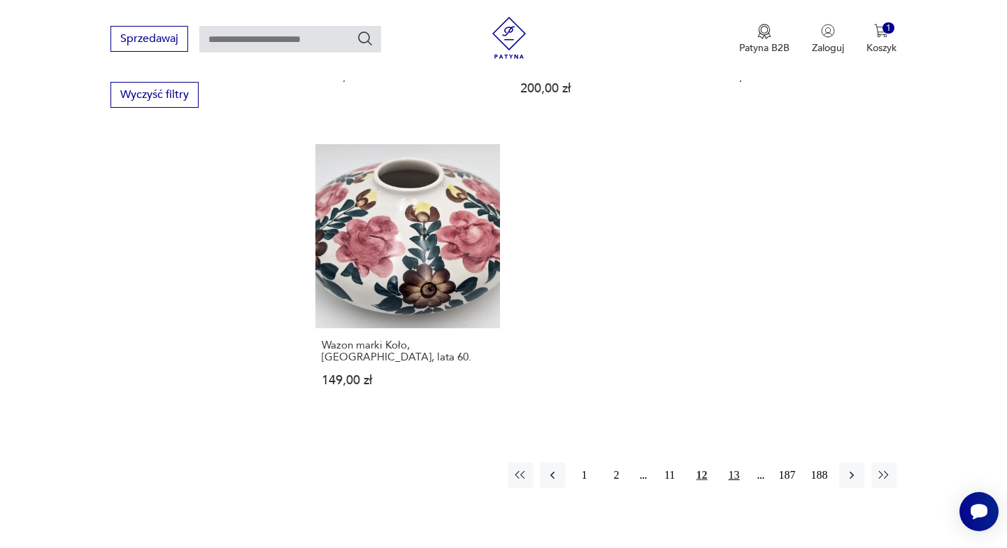
click at [730, 462] on button "13" at bounding box center [734, 474] width 25 height 25
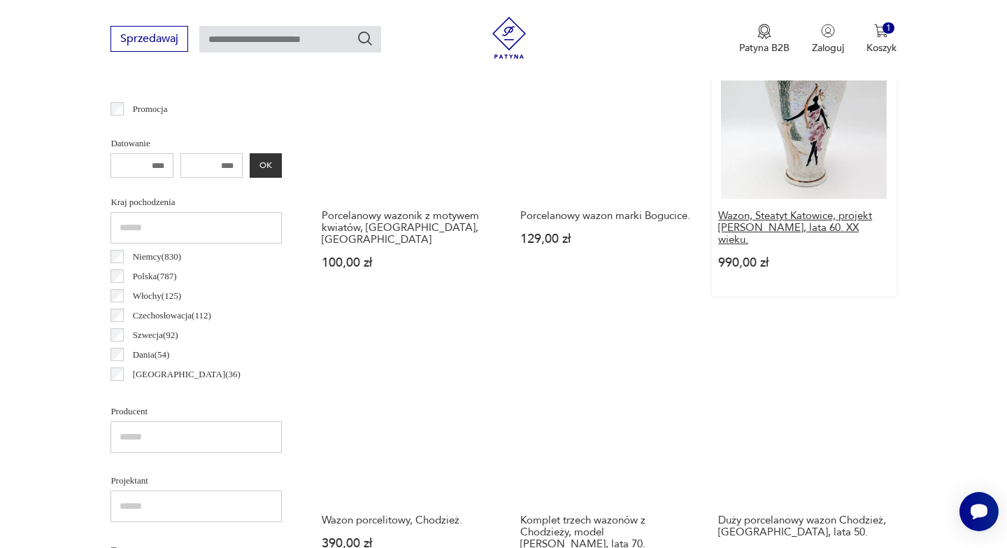
scroll to position [633, 0]
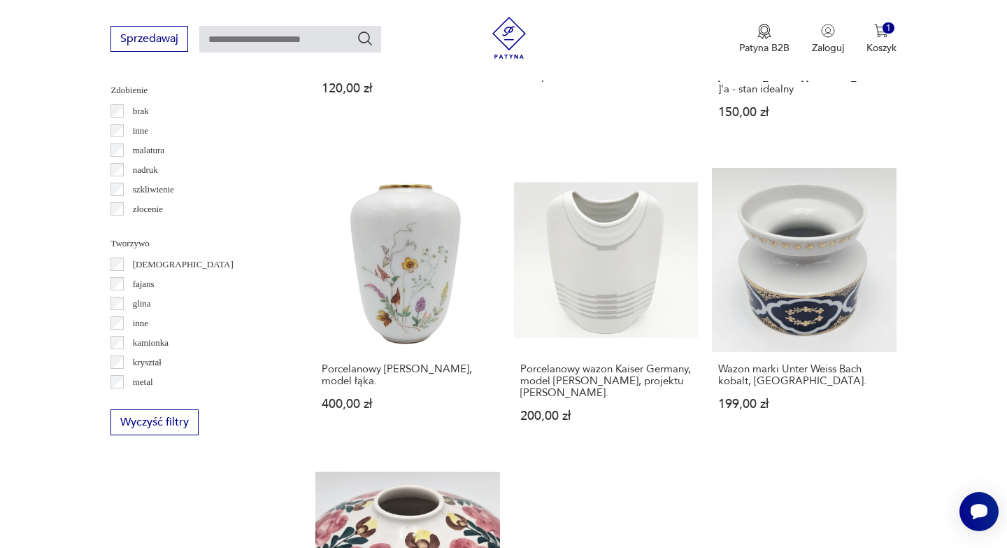
scroll to position [1665, 0]
